Goal: Task Accomplishment & Management: Manage account settings

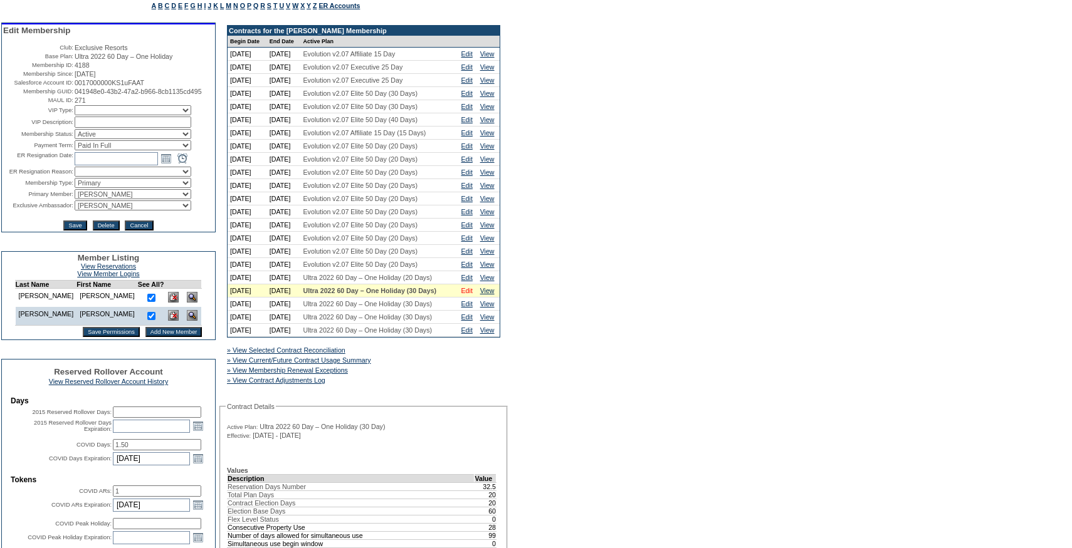
click at [473, 295] on link "Edit" at bounding box center [466, 291] width 11 height 8
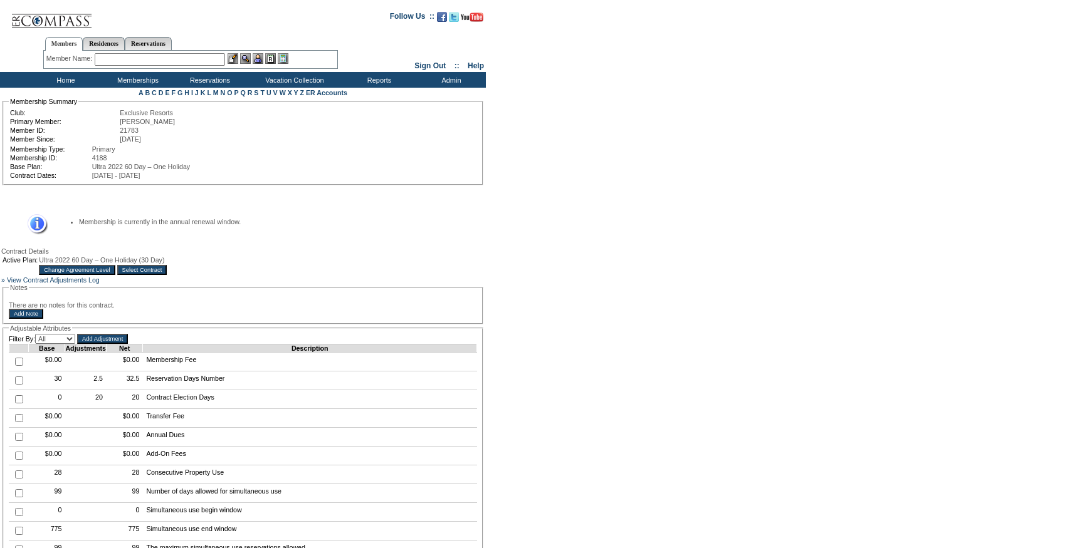
click at [115, 272] on input "Change Agreement Level" at bounding box center [77, 270] width 76 height 10
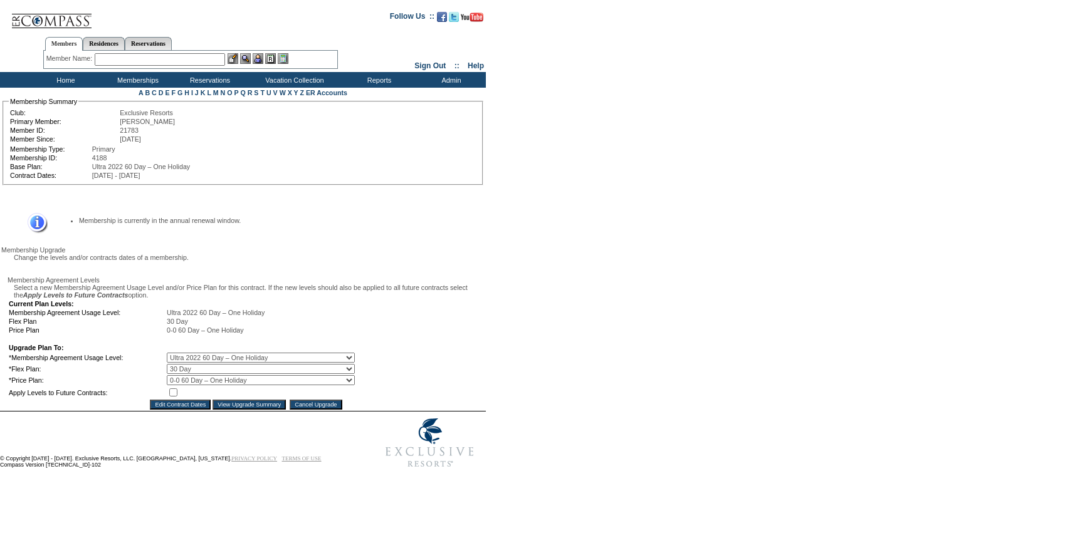
click at [194, 374] on select "0 Day 10 Day 20 Day 25 Day 30 Day 35 Day 40 Day 45 Day 50 Day 55 Day 60 Day" at bounding box center [261, 369] width 188 height 10
select select "157"
click at [175, 374] on select "0 Day 10 Day 20 Day 25 Day 30 Day 35 Day 40 Day 45 Day 50 Day 55 Day 60 Day" at bounding box center [261, 369] width 188 height 10
click at [177, 397] on input "checkbox" at bounding box center [173, 393] width 8 height 8
checkbox input "true"
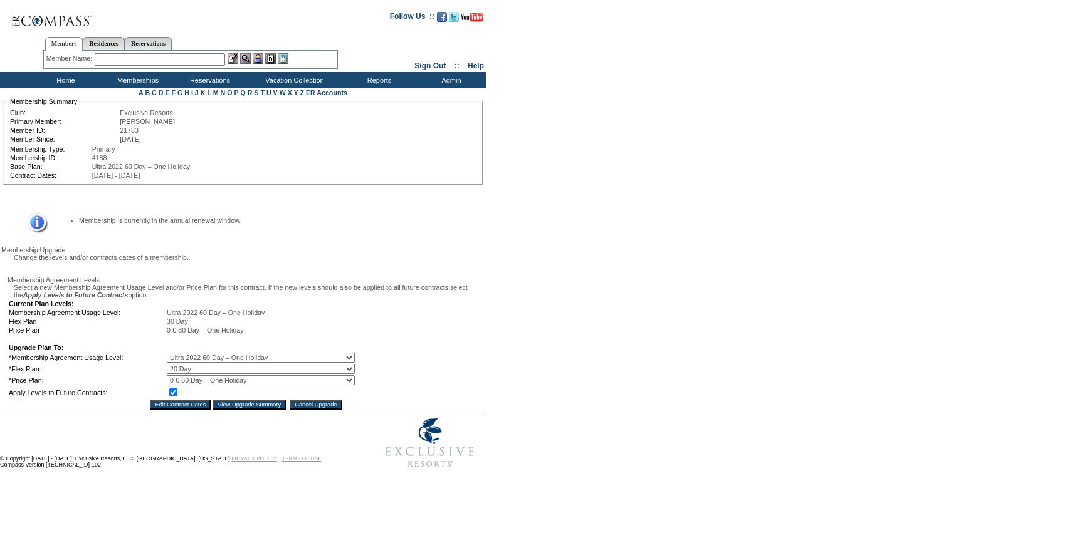
click at [233, 410] on input "View Upgrade Summary" at bounding box center [248, 405] width 73 height 10
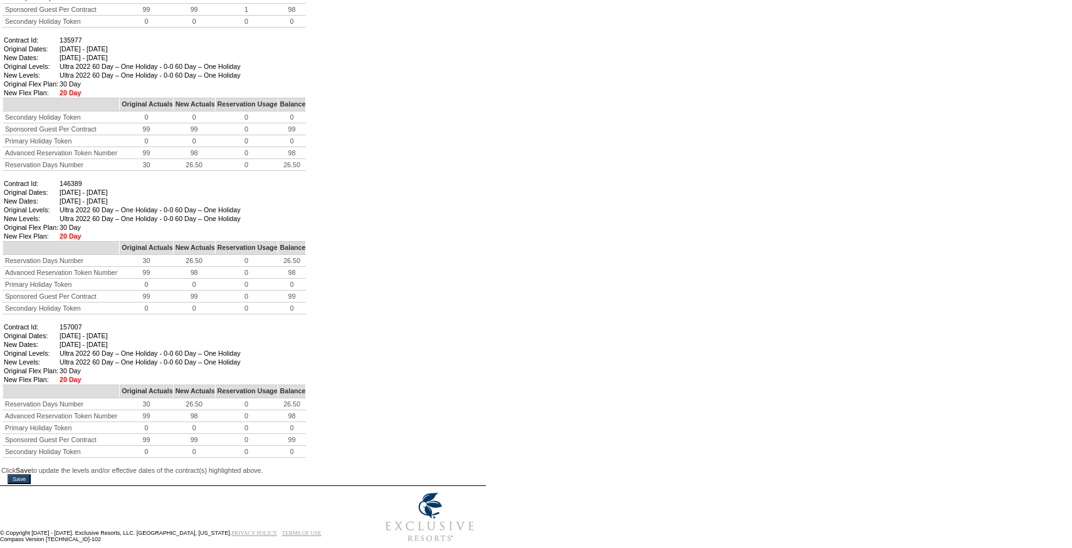
scroll to position [891, 0]
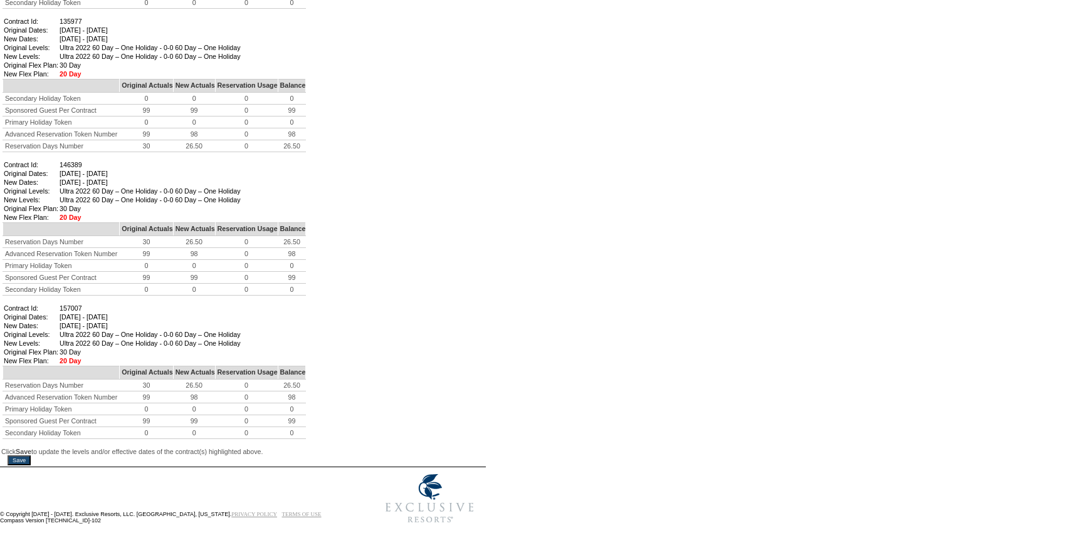
click at [30, 456] on input "Save" at bounding box center [19, 461] width 23 height 10
